Goal: Use online tool/utility: Utilize a website feature to perform a specific function

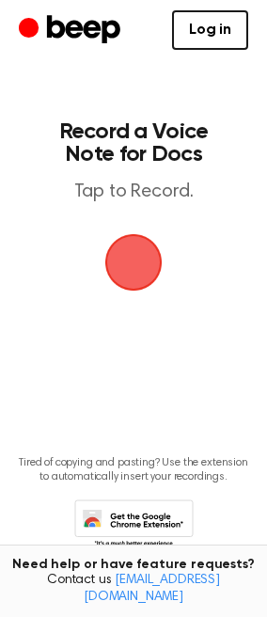
click at [134, 301] on span "button" at bounding box center [133, 262] width 77 height 77
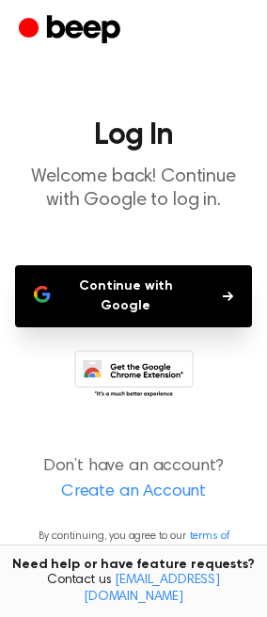
click at [131, 327] on button "Continue with Google" at bounding box center [133, 296] width 237 height 62
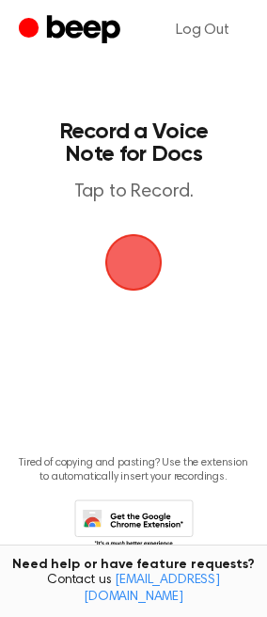
click at [111, 297] on span "button" at bounding box center [134, 262] width 70 height 70
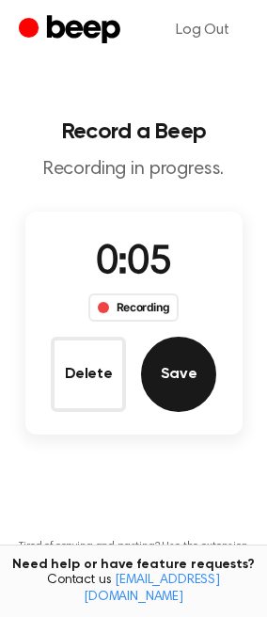
click at [177, 412] on button "Save" at bounding box center [178, 374] width 75 height 75
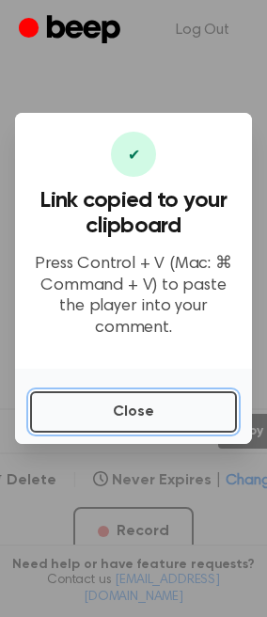
click at [177, 432] on button "Close" at bounding box center [133, 411] width 207 height 41
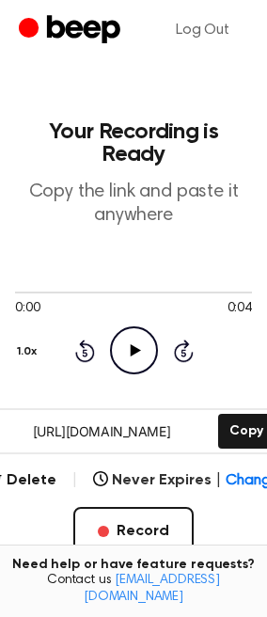
click at [142, 374] on icon "Play Audio" at bounding box center [134, 350] width 48 height 48
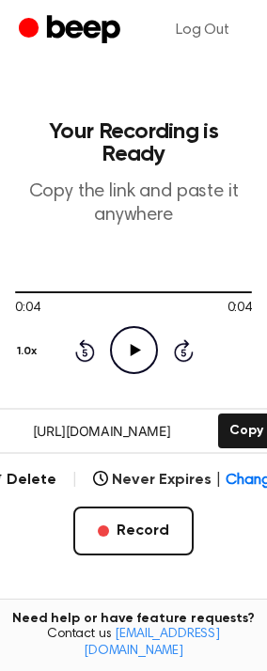
click at [123, 374] on icon "Play Audio" at bounding box center [134, 350] width 48 height 48
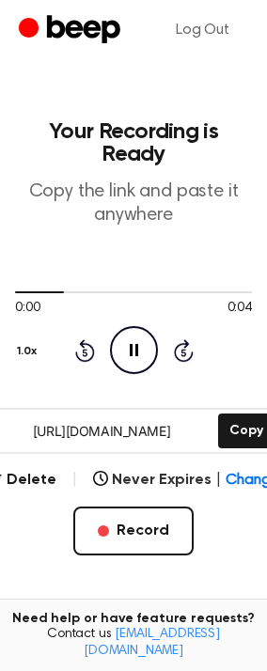
click at [133, 374] on icon "Pause Audio" at bounding box center [134, 350] width 48 height 48
click at [133, 374] on icon "Play Audio" at bounding box center [134, 350] width 48 height 48
